Goal: Obtain resource: Obtain resource

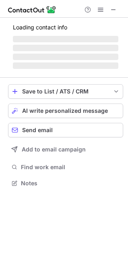
scroll to position [180, 128]
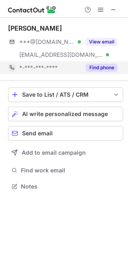
click at [107, 69] on button "Find phone" at bounding box center [102, 68] width 32 height 8
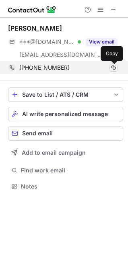
click at [114, 67] on span at bounding box center [113, 67] width 6 height 6
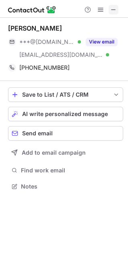
click at [111, 6] on span at bounding box center [113, 9] width 6 height 6
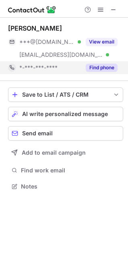
click at [103, 67] on button "Find phone" at bounding box center [102, 68] width 32 height 8
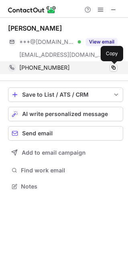
click at [114, 66] on span at bounding box center [113, 67] width 6 height 6
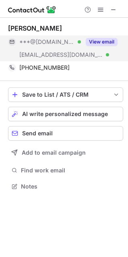
click at [101, 40] on button "View email" at bounding box center [102, 42] width 32 height 8
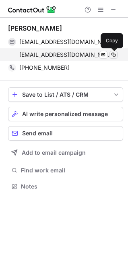
click at [114, 55] on span at bounding box center [113, 55] width 6 height 6
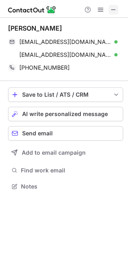
click at [115, 6] on span at bounding box center [113, 9] width 6 height 6
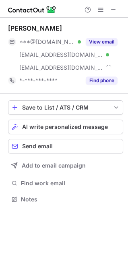
scroll to position [193, 128]
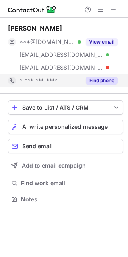
click at [98, 79] on button "Find phone" at bounding box center [102, 80] width 32 height 8
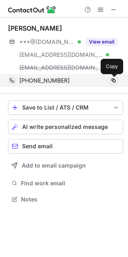
click at [112, 78] on span at bounding box center [113, 80] width 6 height 6
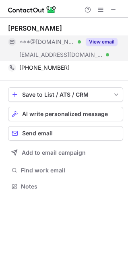
scroll to position [180, 128]
click at [99, 41] on button "View email" at bounding box center [102, 42] width 32 height 8
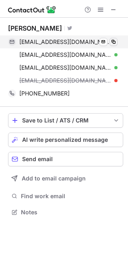
scroll to position [206, 128]
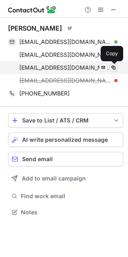
click at [112, 68] on span at bounding box center [113, 67] width 6 height 6
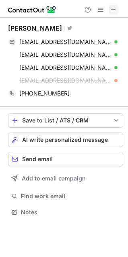
click at [112, 6] on span at bounding box center [113, 9] width 6 height 6
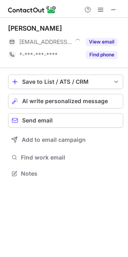
scroll to position [167, 128]
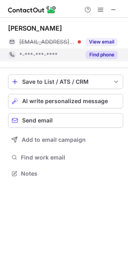
click at [105, 54] on button "Find phone" at bounding box center [102, 55] width 32 height 8
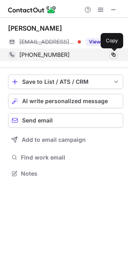
click at [116, 52] on span at bounding box center [113, 55] width 6 height 6
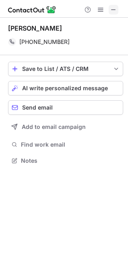
click at [110, 12] on span at bounding box center [113, 9] width 6 height 6
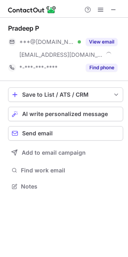
scroll to position [180, 128]
click at [114, 10] on span at bounding box center [113, 9] width 6 height 6
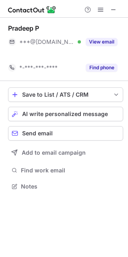
scroll to position [167, 128]
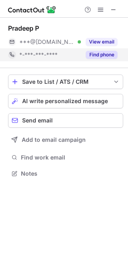
click at [93, 59] on div "Find phone" at bounding box center [99, 54] width 37 height 13
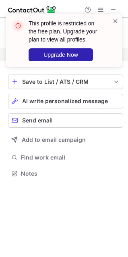
click at [117, 22] on span at bounding box center [115, 21] width 6 height 8
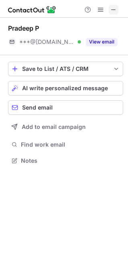
click at [118, 9] on button at bounding box center [114, 10] width 10 height 10
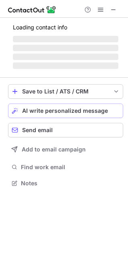
scroll to position [167, 128]
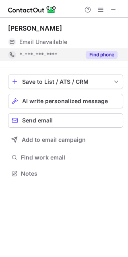
click at [107, 52] on button "Find phone" at bounding box center [102, 55] width 32 height 8
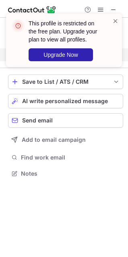
drag, startPoint x: 115, startPoint y: 21, endPoint x: 114, endPoint y: 8, distance: 12.5
click at [114, 8] on div "This profile is restricted on the free plan. Upgrade your plan to view all prof…" at bounding box center [64, 44] width 129 height 76
click at [114, 9] on div "This profile is restricted on the free plan. Upgrade your plan to view all prof…" at bounding box center [64, 44] width 129 height 76
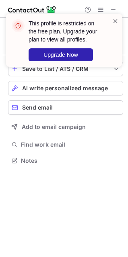
click at [116, 22] on span at bounding box center [115, 21] width 6 height 8
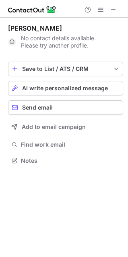
click at [114, 10] on span at bounding box center [113, 9] width 6 height 6
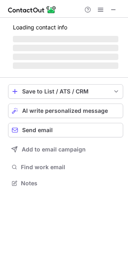
scroll to position [167, 128]
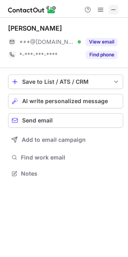
click at [112, 8] on span at bounding box center [113, 9] width 6 height 6
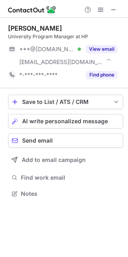
scroll to position [188, 128]
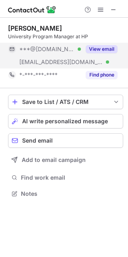
click at [99, 46] on button "View email" at bounding box center [102, 49] width 32 height 8
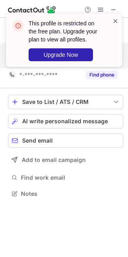
click at [115, 19] on span at bounding box center [115, 21] width 6 height 8
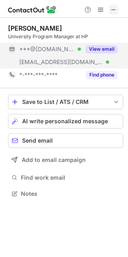
click at [114, 13] on span at bounding box center [113, 9] width 6 height 6
